Goal: Task Accomplishment & Management: Use online tool/utility

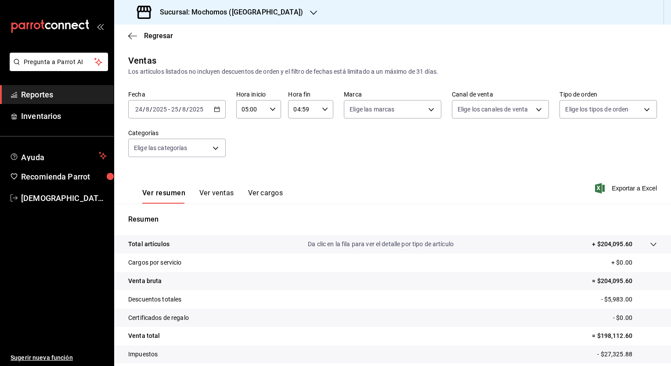
scroll to position [54, 0]
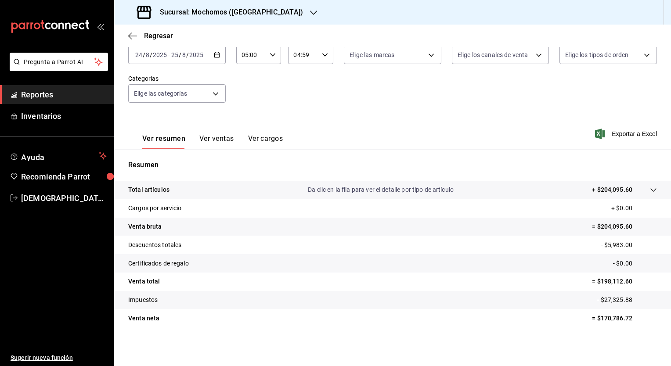
click at [218, 57] on \(Stroke\) "button" at bounding box center [216, 55] width 5 height 5
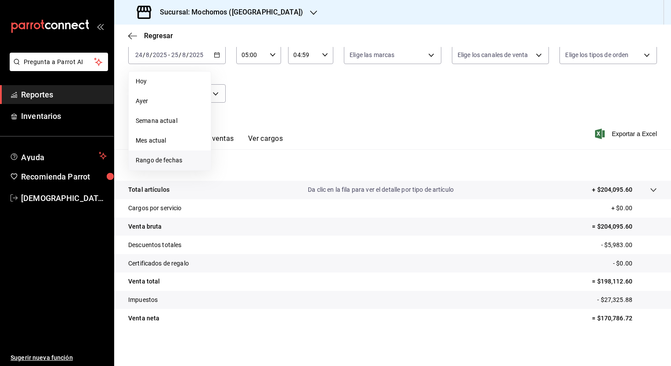
click at [169, 158] on span "Rango de fechas" at bounding box center [170, 160] width 68 height 9
click at [229, 192] on abbr "25" at bounding box center [230, 190] width 6 height 6
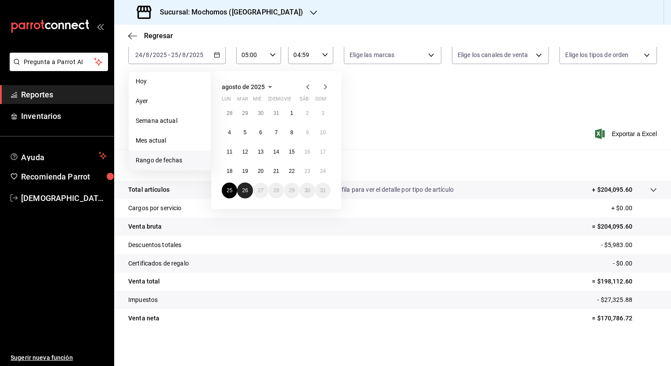
click at [246, 192] on abbr "26" at bounding box center [245, 190] width 6 height 6
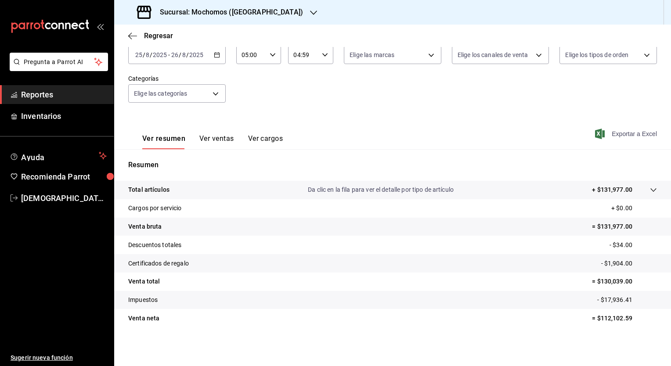
click at [623, 131] on span "Exportar a Excel" at bounding box center [627, 134] width 60 height 11
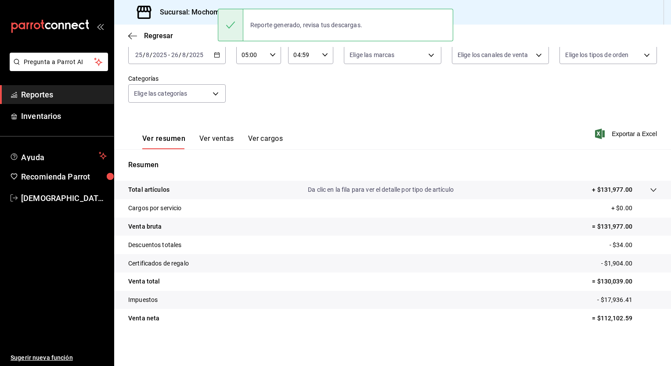
click at [382, 86] on div "Fecha 2025-08-25 25 / 8 / 2025 - 2025-08-26 26 / 8 / 2025 Hora inicio 05:00 Hor…" at bounding box center [392, 74] width 529 height 77
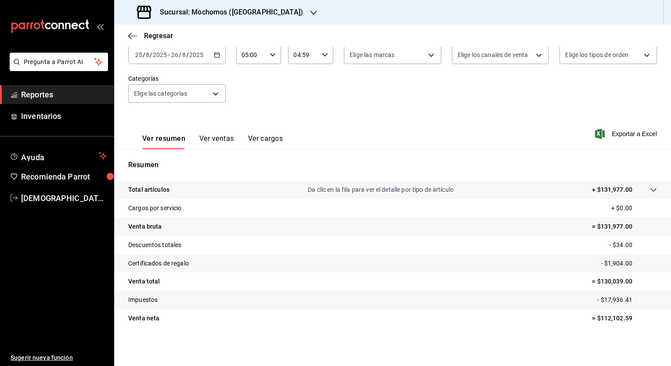
click at [225, 140] on button "Ver ventas" at bounding box center [216, 141] width 35 height 15
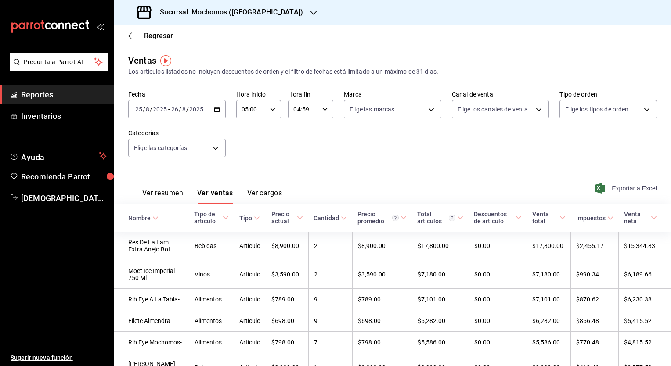
click at [635, 190] on span "Exportar a Excel" at bounding box center [627, 188] width 60 height 11
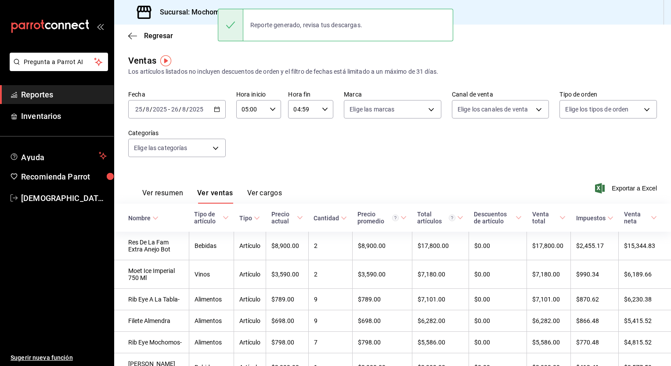
click at [256, 54] on div "Ventas Los artículos listados no incluyen descuentos de orden y el filtro de fe…" at bounding box center [392, 65] width 529 height 22
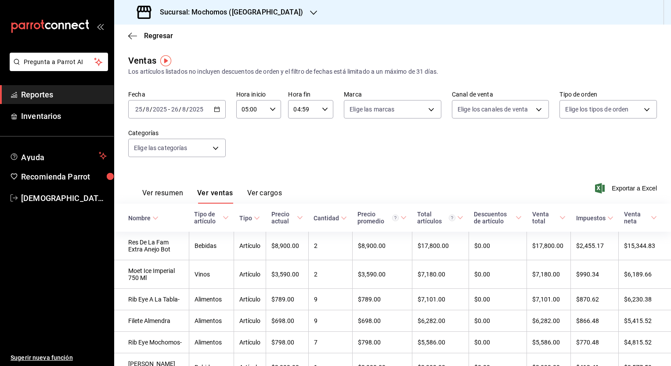
click at [169, 192] on button "Ver resumen" at bounding box center [162, 196] width 41 height 15
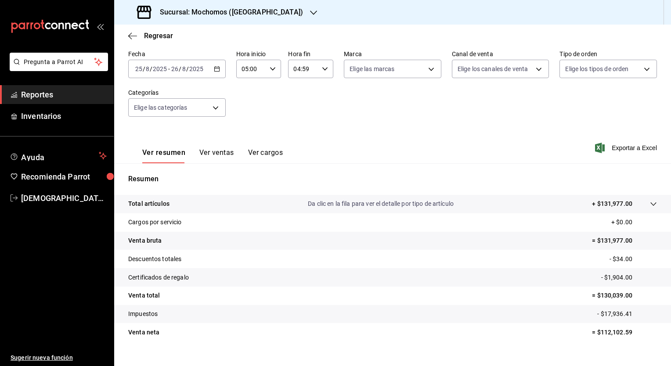
scroll to position [54, 0]
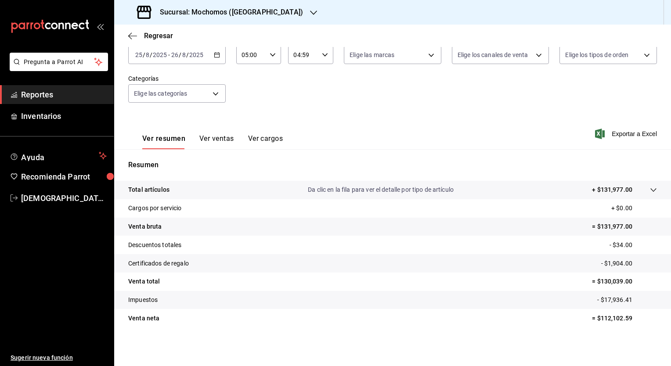
click at [190, 12] on h3 "Sucursal: Mochomos (Puebla)" at bounding box center [228, 12] width 150 height 11
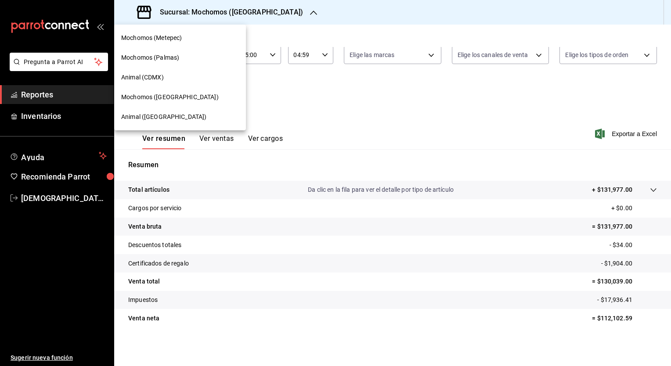
click at [153, 112] on div "Animal (Puebla)" at bounding box center [180, 117] width 132 height 20
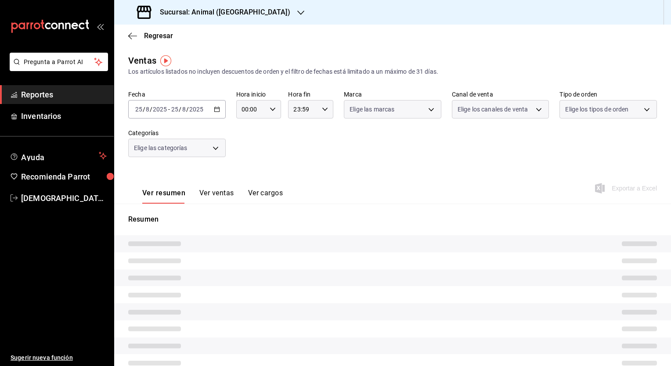
type input "05:00"
type input "04:59"
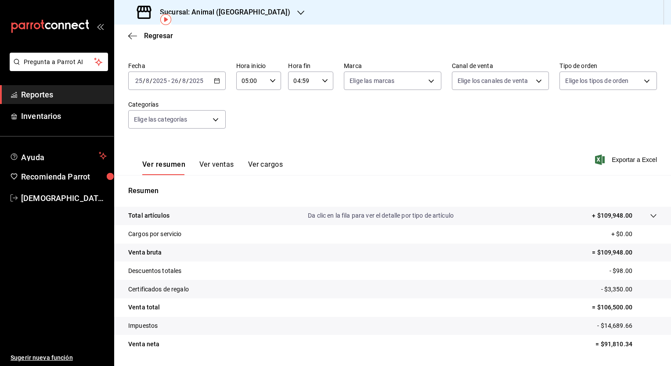
scroll to position [54, 0]
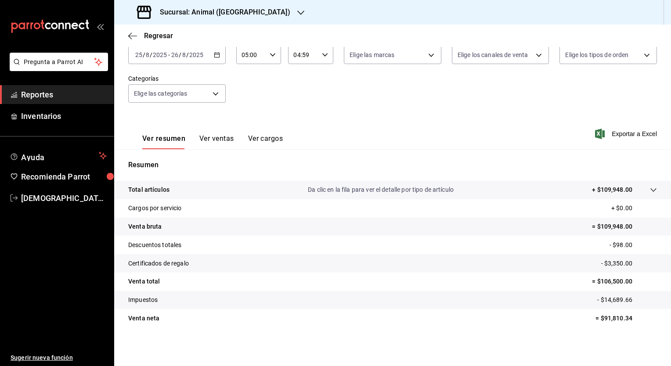
click at [409, 188] on p "Da clic en la fila para ver el detalle por tipo de artículo" at bounding box center [381, 189] width 146 height 9
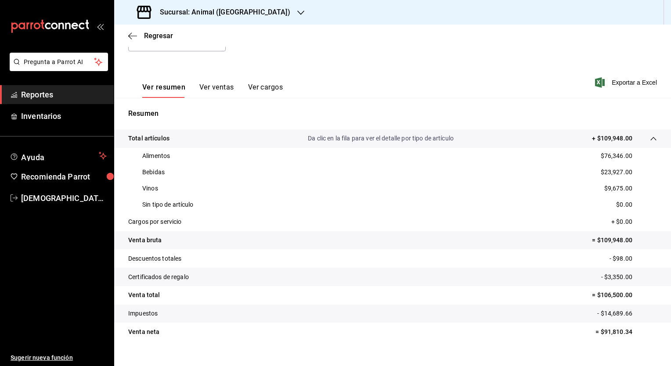
scroll to position [119, 0]
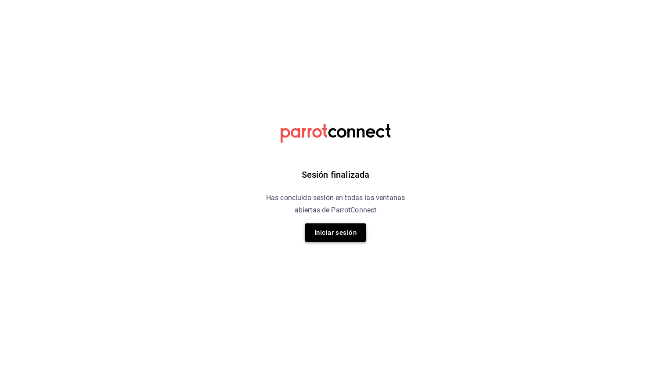
click at [333, 230] on button "Iniciar sesión" at bounding box center [335, 233] width 61 height 18
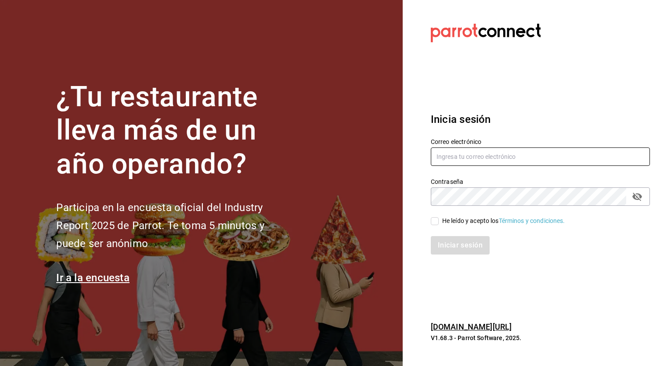
type input "[EMAIL_ADDRESS][PERSON_NAME][DOMAIN_NAME]"
click at [436, 220] on input "He leído y acepto los Términos y condiciones." at bounding box center [435, 221] width 8 height 8
checkbox input "true"
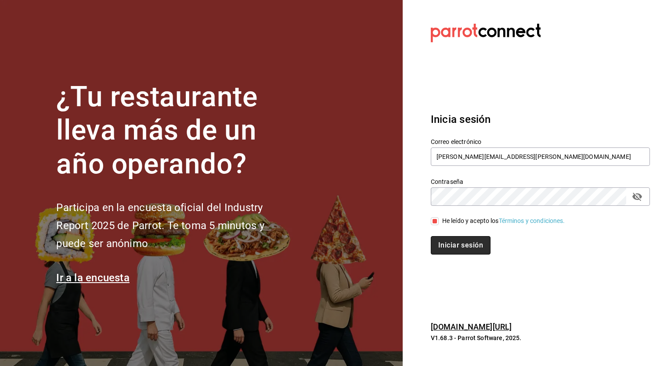
click at [465, 249] on button "Iniciar sesión" at bounding box center [461, 245] width 60 height 18
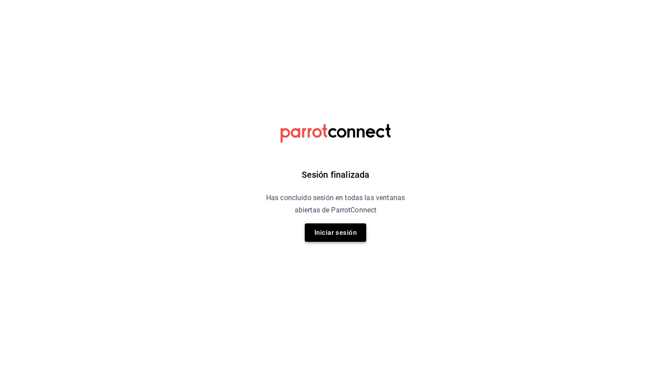
click at [337, 234] on button "Iniciar sesión" at bounding box center [335, 233] width 61 height 18
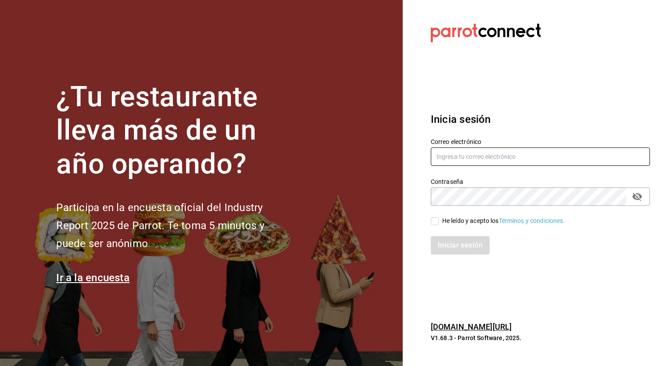
type input "[EMAIL_ADDRESS][PERSON_NAME][DOMAIN_NAME]"
click at [440, 222] on span "He leído y acepto los Términos y condiciones." at bounding box center [502, 220] width 126 height 9
click at [439, 222] on input "He leído y acepto los Términos y condiciones." at bounding box center [435, 221] width 8 height 8
checkbox input "true"
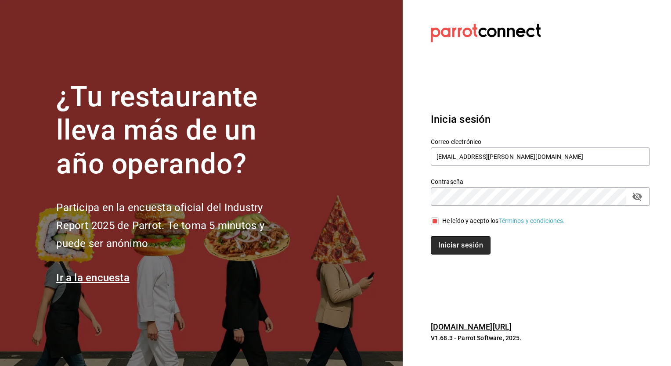
click at [461, 248] on button "Iniciar sesión" at bounding box center [461, 245] width 60 height 18
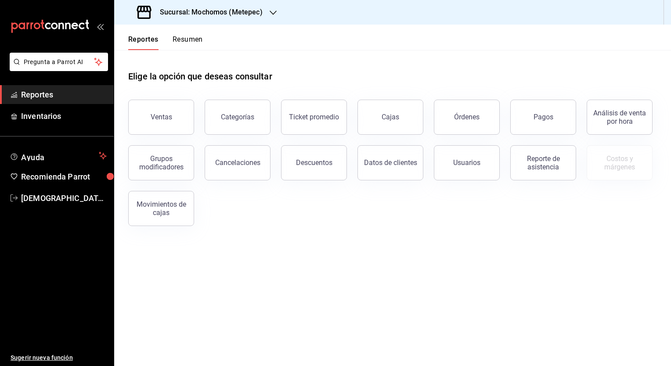
drag, startPoint x: 306, startPoint y: 167, endPoint x: 256, endPoint y: 18, distance: 157.2
click at [256, 18] on div "Sucursal: Mochomos (Metepec)" at bounding box center [200, 12] width 159 height 25
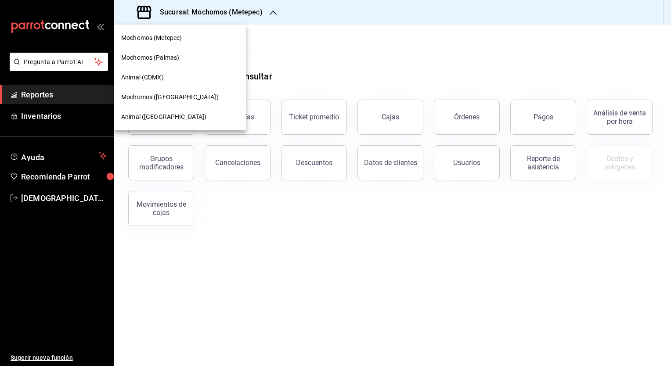
click at [151, 119] on span "Animal (Puebla)" at bounding box center [163, 116] width 85 height 9
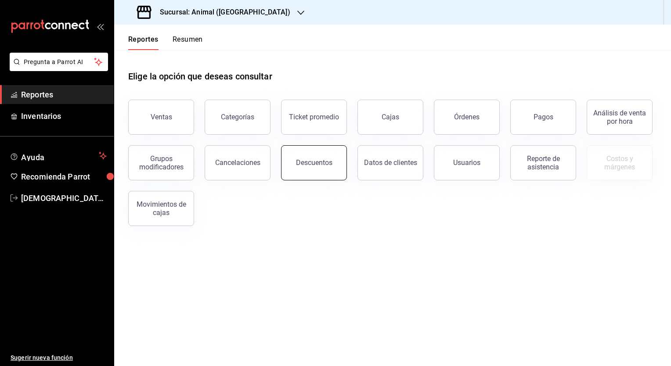
click at [313, 168] on button "Descuentos" at bounding box center [314, 162] width 66 height 35
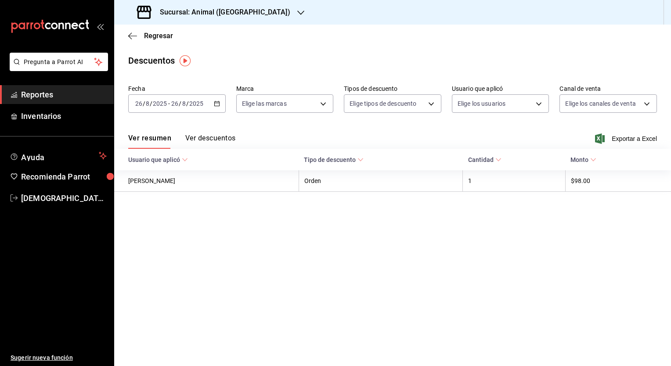
click at [204, 106] on div "2025-08-26 26 / 8 / 2025 - 2025-08-26 26 / 8 / 2025" at bounding box center [176, 103] width 97 height 18
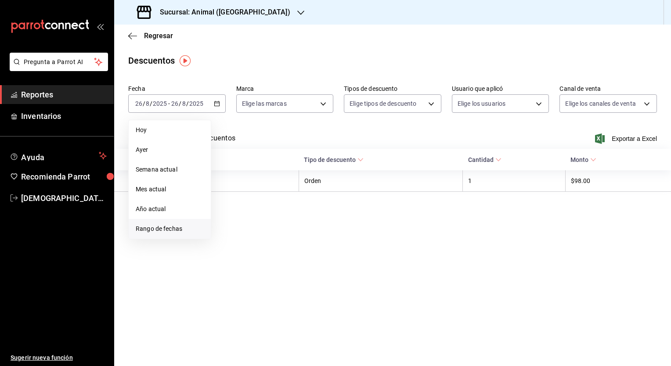
click at [173, 223] on li "Rango de fechas" at bounding box center [170, 229] width 82 height 20
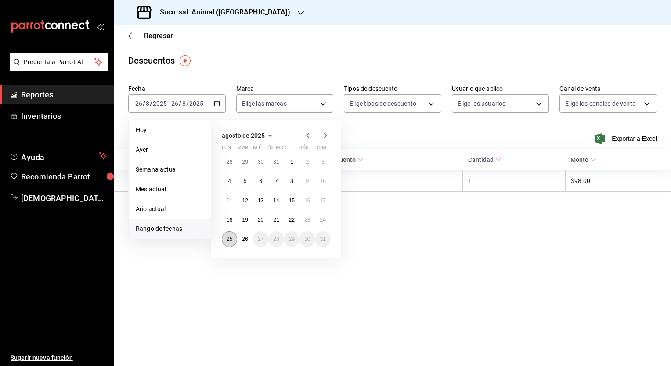
click at [228, 238] on abbr "25" at bounding box center [230, 239] width 6 height 6
click at [244, 239] on abbr "26" at bounding box center [245, 239] width 6 height 6
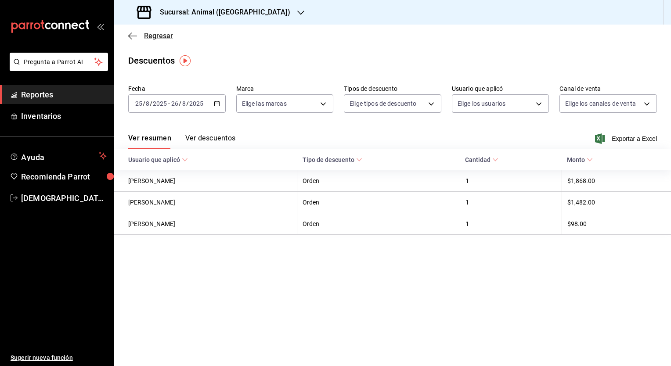
click at [134, 36] on icon "button" at bounding box center [132, 36] width 9 height 0
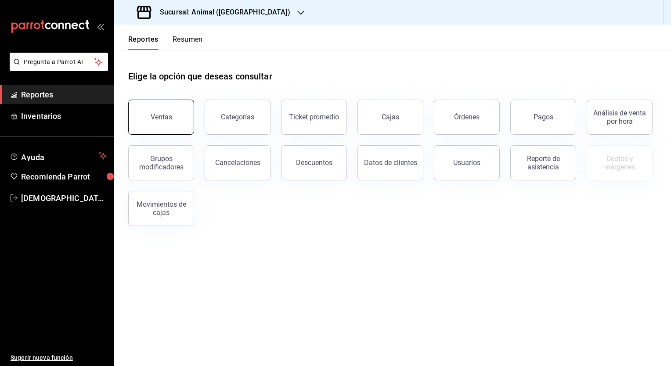
click at [167, 123] on button "Ventas" at bounding box center [161, 117] width 66 height 35
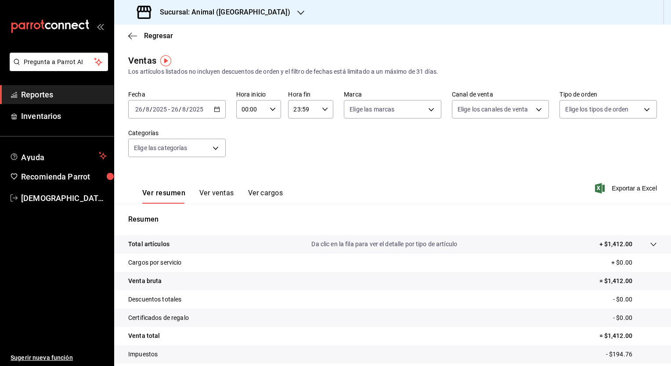
click at [191, 112] on input "2025" at bounding box center [196, 109] width 15 height 7
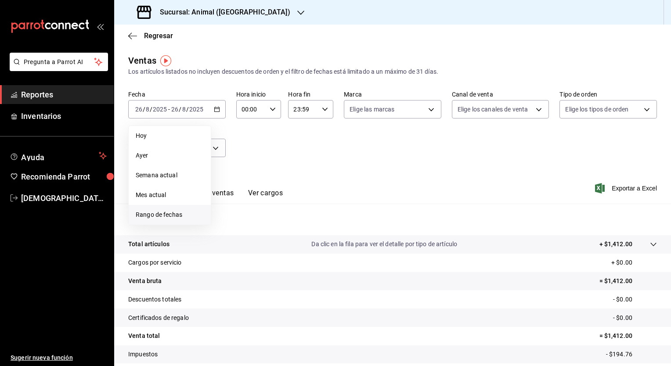
click at [177, 213] on span "Rango de fechas" at bounding box center [170, 214] width 68 height 9
click at [232, 244] on abbr "25" at bounding box center [230, 245] width 6 height 6
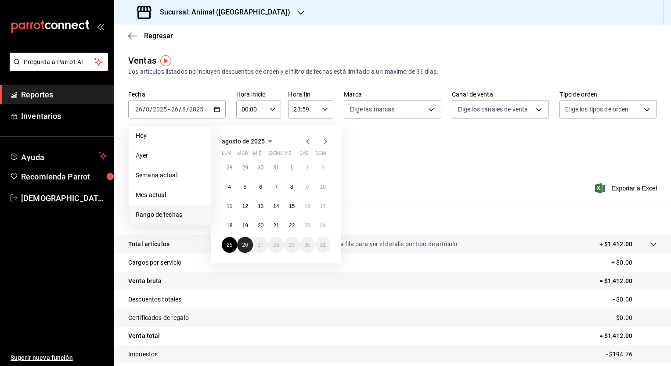
click at [244, 245] on abbr "26" at bounding box center [245, 245] width 6 height 6
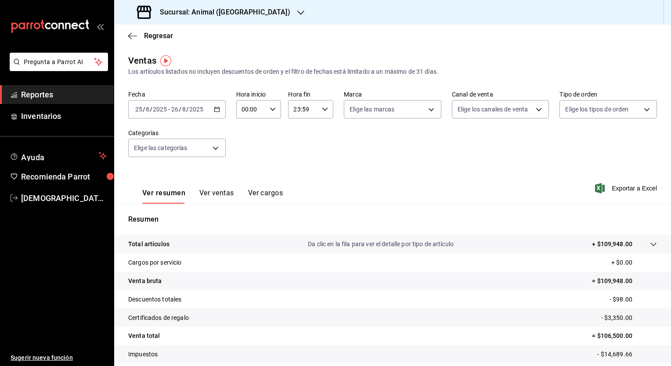
click at [270, 110] on icon "button" at bounding box center [273, 109] width 6 height 6
click at [244, 164] on span "05" at bounding box center [246, 165] width 8 height 7
type input "05:00"
click at [319, 110] on div at bounding box center [335, 183] width 671 height 366
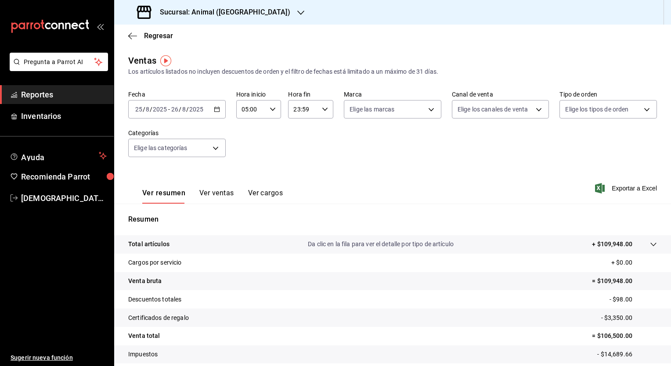
click at [313, 112] on input "23:59" at bounding box center [303, 110] width 30 height 18
click at [299, 170] on span "04" at bounding box center [297, 169] width 8 height 7
type input "04:59"
click at [453, 169] on div at bounding box center [335, 183] width 671 height 366
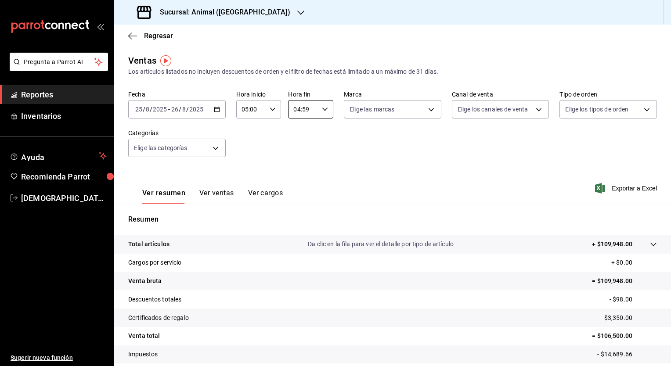
scroll to position [54, 0]
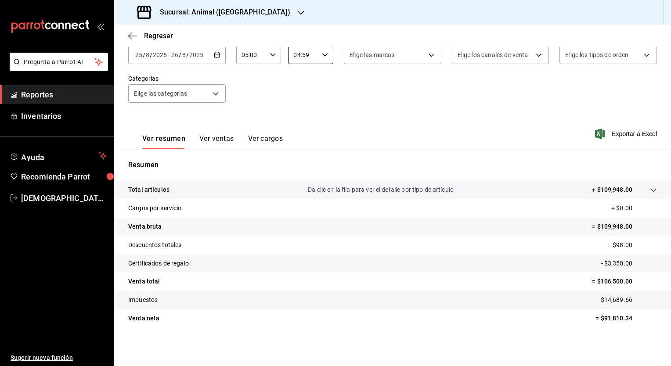
click at [221, 138] on button "Ver ventas" at bounding box center [216, 141] width 35 height 15
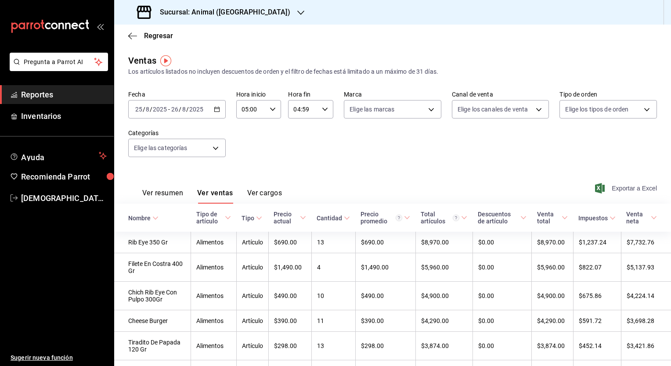
click at [622, 190] on span "Exportar a Excel" at bounding box center [627, 188] width 60 height 11
